Goal: Transaction & Acquisition: Purchase product/service

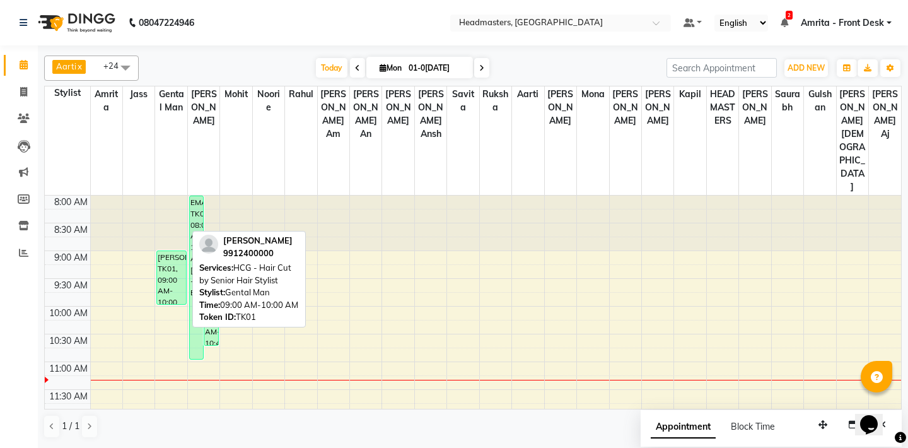
click at [167, 251] on div "[PERSON_NAME], TK01, 09:00 AM-10:00 AM, HCG - Hair Cut by Senior Hair Stylist" at bounding box center [171, 277] width 28 height 53
select select "1"
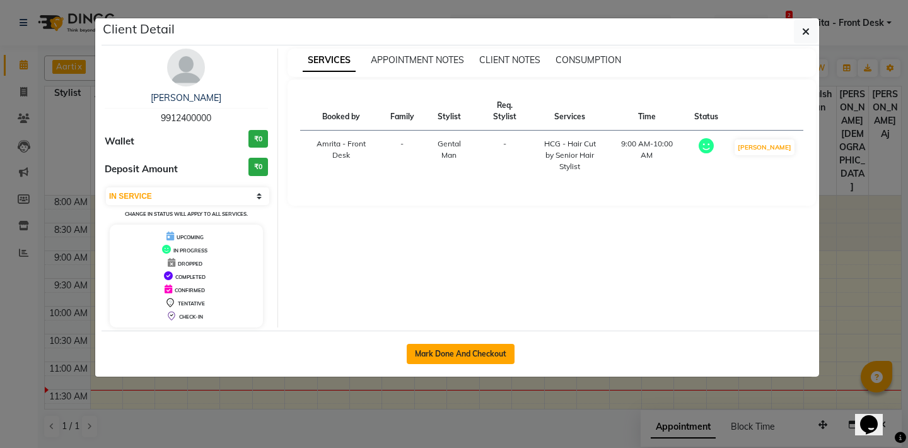
click at [471, 354] on button "Mark Done And Checkout" at bounding box center [461, 354] width 108 height 20
select select "service"
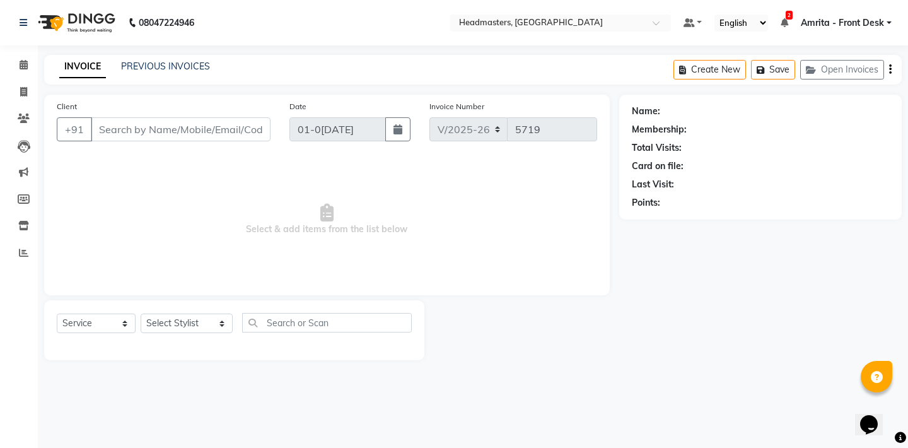
type input "9912400000"
select select "60717"
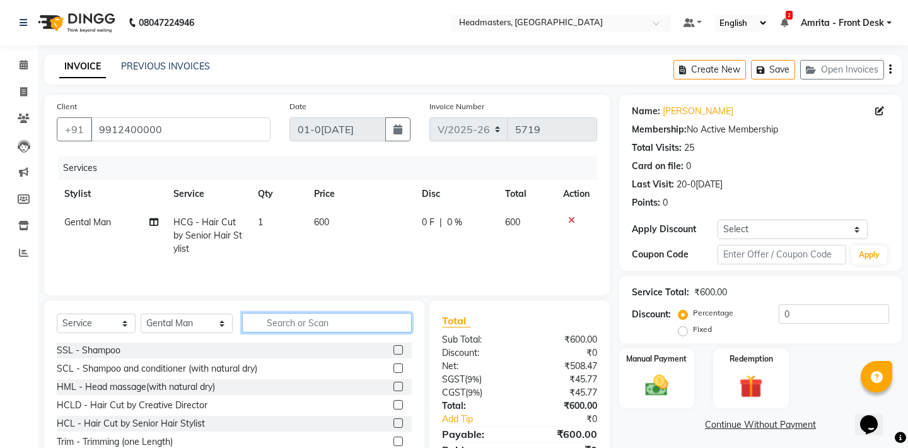
click at [295, 323] on input "text" at bounding box center [327, 323] width 170 height 20
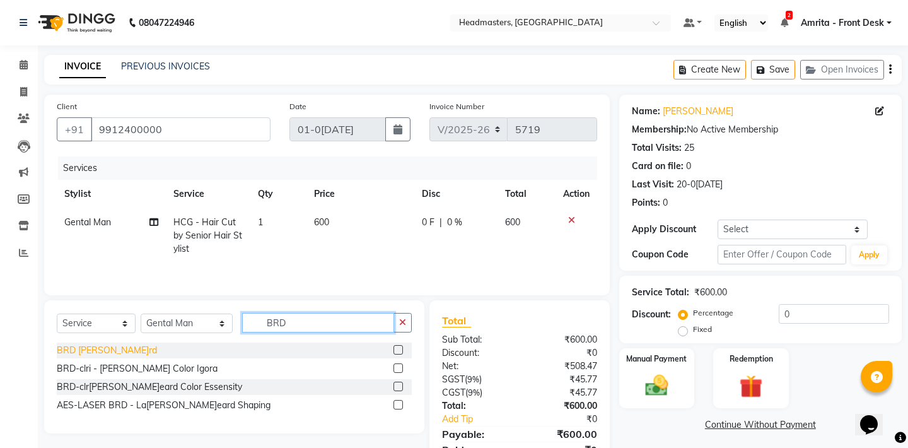
type input "BRD"
click at [89, 345] on div "BRD [PERSON_NAME]rd" at bounding box center [107, 350] width 100 height 13
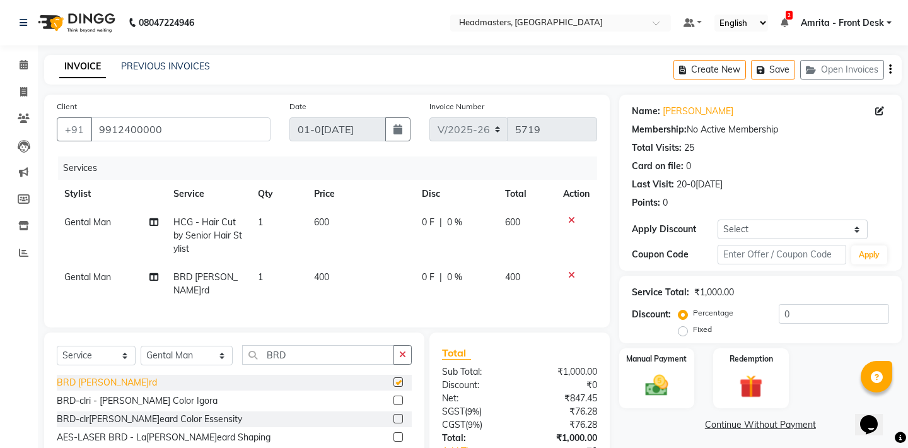
checkbox input "false"
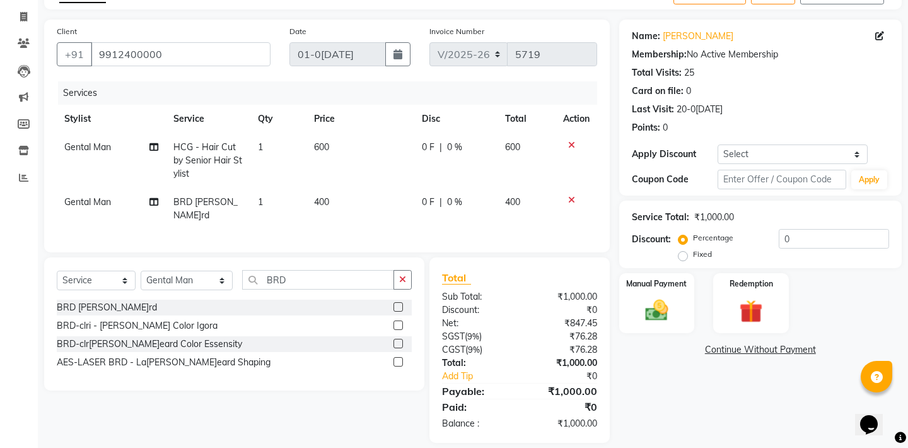
click at [427, 141] on span "0 F" at bounding box center [428, 147] width 13 height 13
select select "60717"
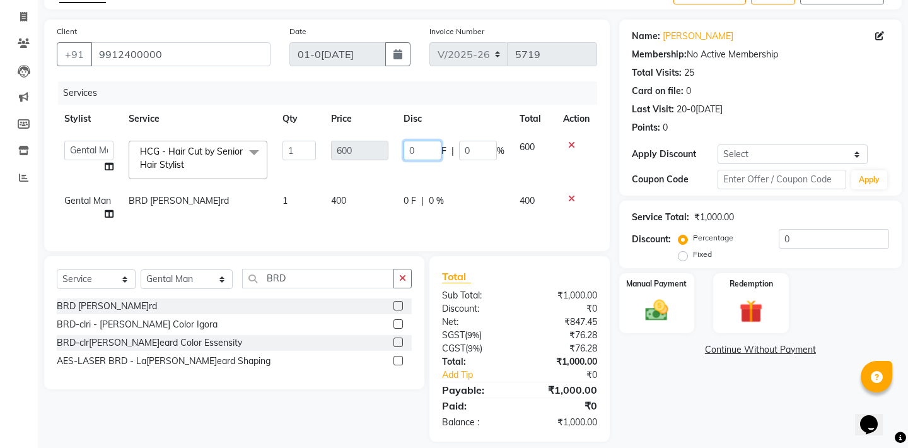
click at [415, 148] on input "0" at bounding box center [422, 151] width 38 height 20
type input "0100"
click at [407, 197] on tr "Gental Man BR[PERSON_NAME]eard 1 400 0 F | 0 % 400" at bounding box center [327, 208] width 540 height 42
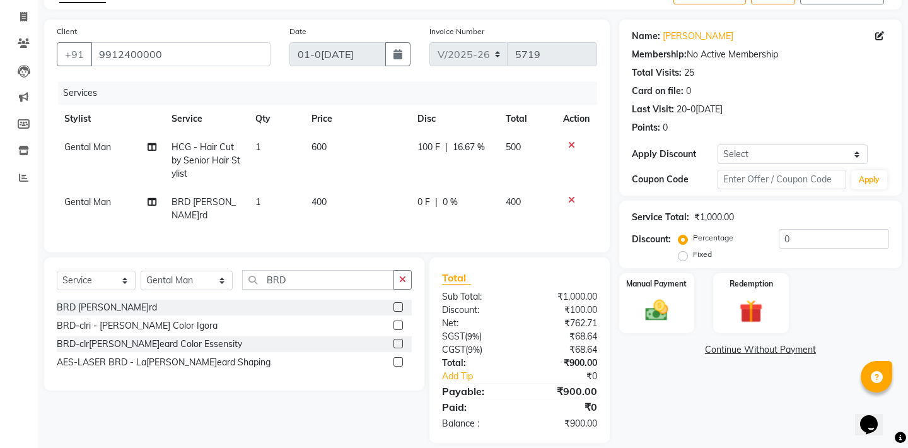
click at [426, 202] on span "0 F" at bounding box center [423, 201] width 13 height 13
select select "60717"
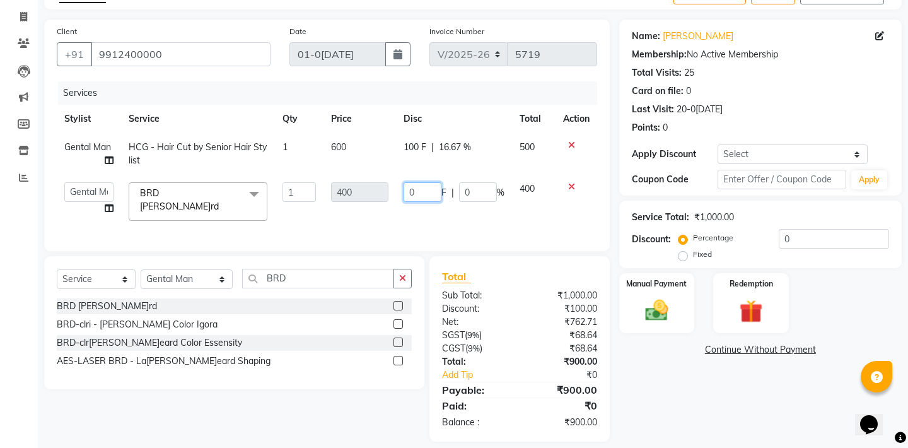
click at [405, 195] on input "0" at bounding box center [422, 192] width 38 height 20
type input "100"
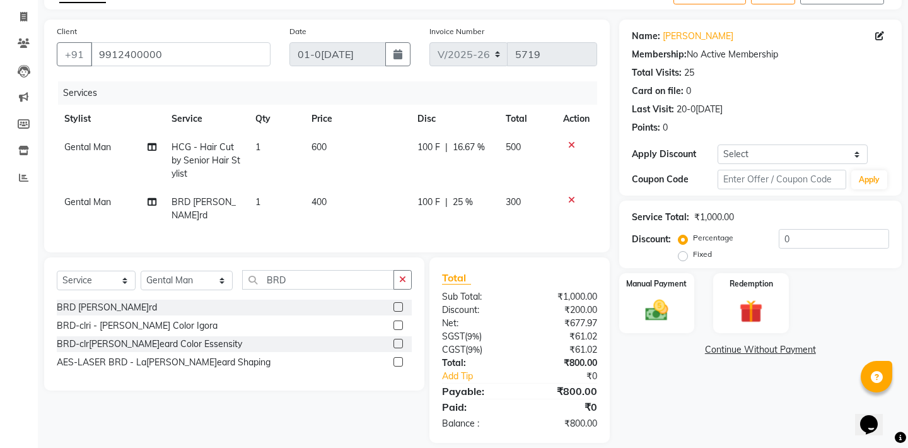
click at [554, 214] on td "300" at bounding box center [526, 209] width 57 height 42
select select "60717"
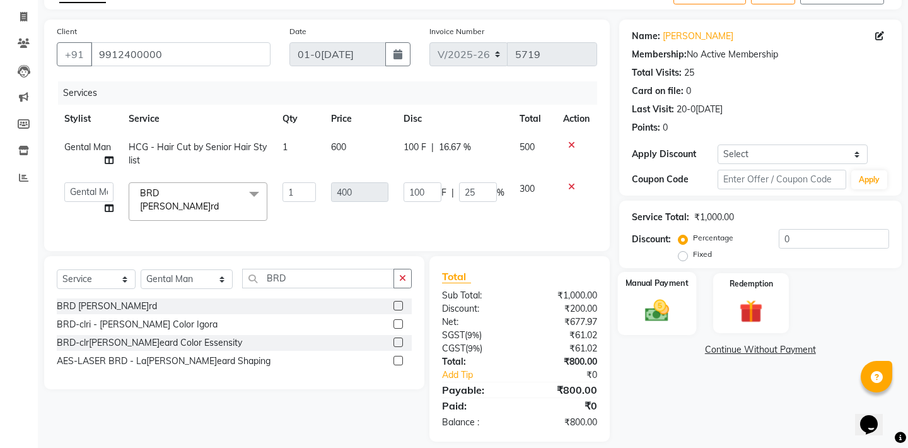
click at [641, 287] on label "Manual Payment" at bounding box center [656, 283] width 63 height 12
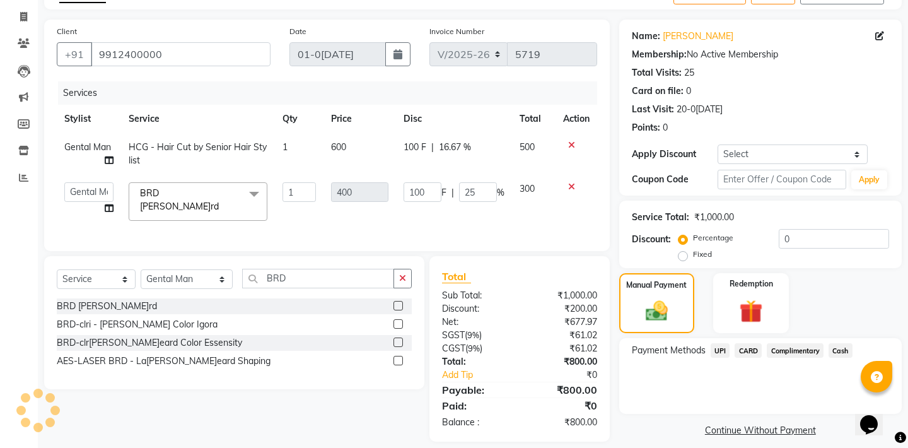
click at [839, 351] on span "Cash" at bounding box center [840, 350] width 24 height 15
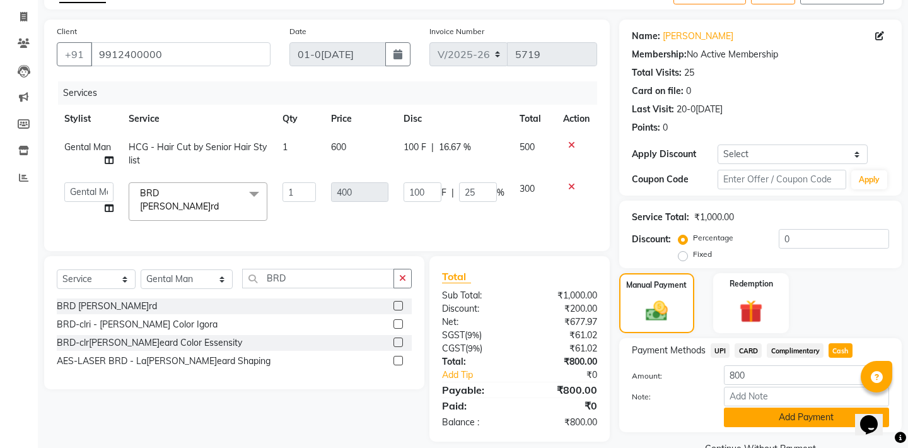
click at [796, 412] on button "Add Payment" at bounding box center [806, 417] width 165 height 20
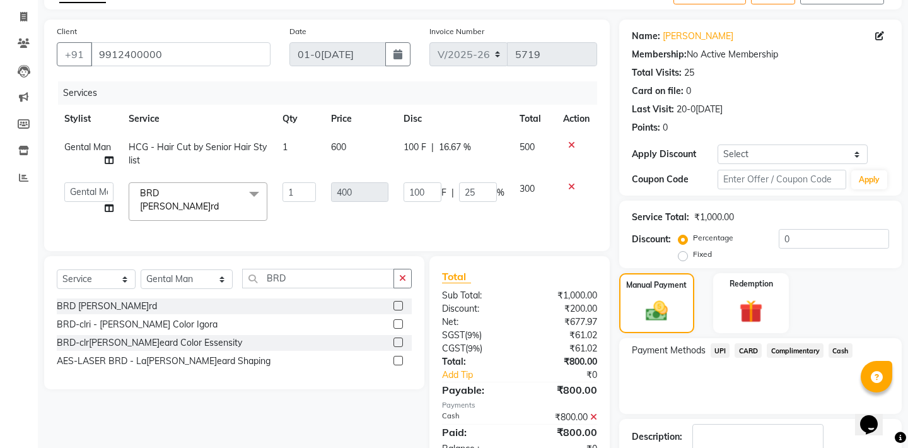
scroll to position [138, 0]
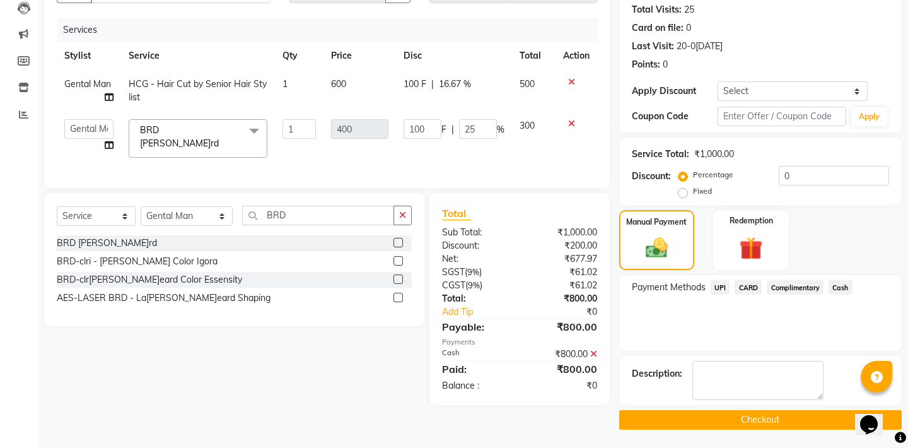
click at [745, 418] on button "Checkout" at bounding box center [760, 420] width 282 height 20
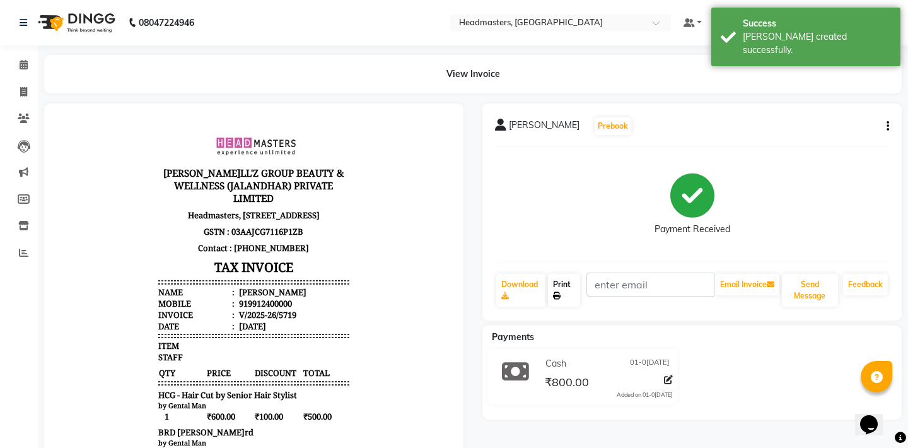
click at [577, 286] on link "Print" at bounding box center [564, 290] width 32 height 33
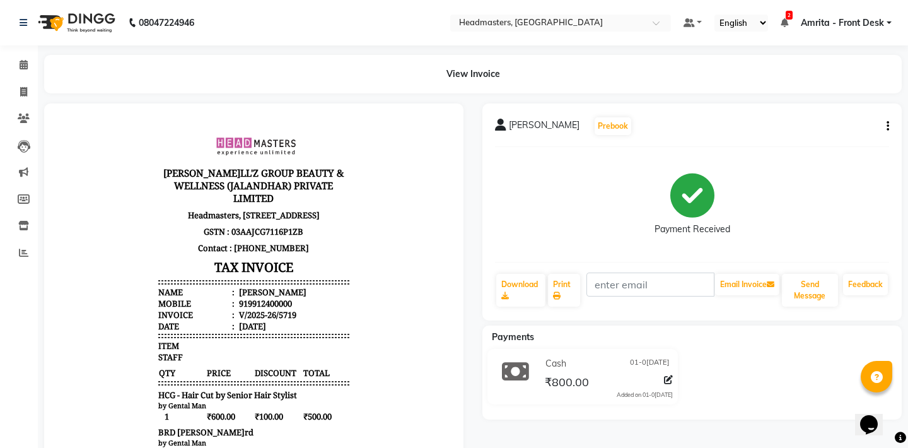
click at [581, 292] on div "Print" at bounding box center [564, 289] width 35 height 35
click at [576, 293] on link "Print" at bounding box center [564, 290] width 32 height 33
click at [24, 69] on icon at bounding box center [24, 64] width 8 height 9
